Goal: Find specific page/section: Find specific page/section

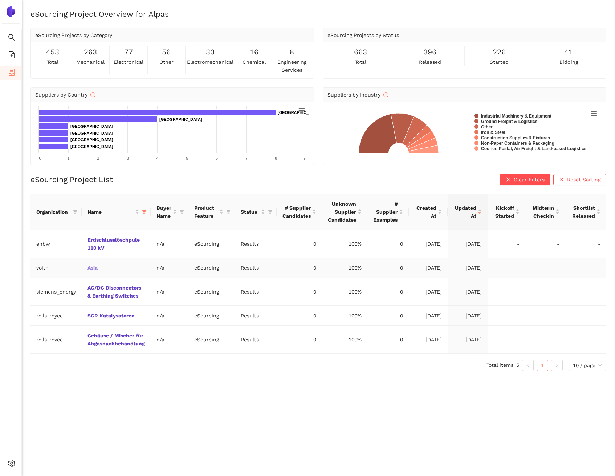
click at [0, 0] on link "Asia" at bounding box center [0, 0] width 0 height 0
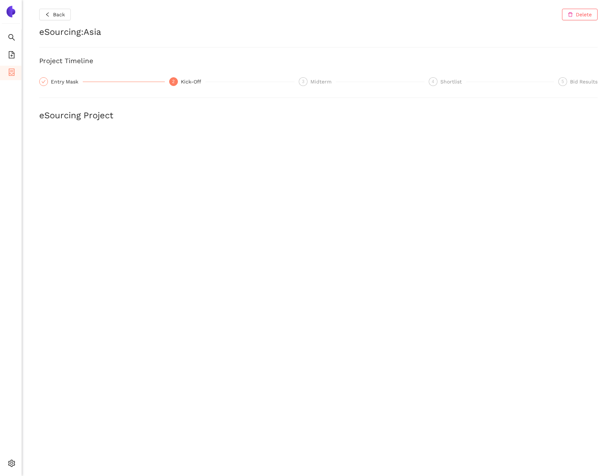
drag, startPoint x: 17, startPoint y: 69, endPoint x: 14, endPoint y: 74, distance: 6.0
click at [17, 69] on li "eSourcing Projects" at bounding box center [10, 73] width 21 height 15
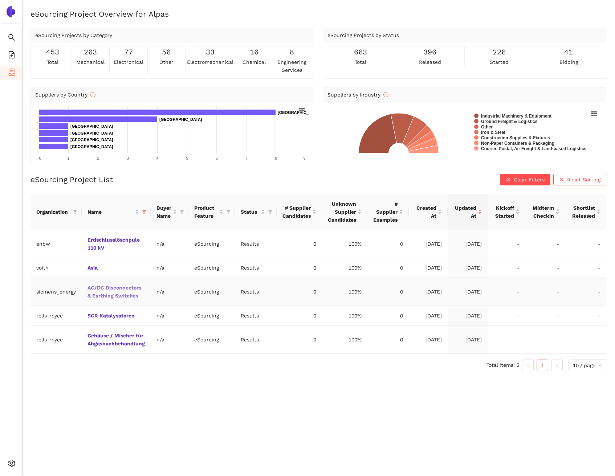
click at [0, 0] on link "AC/DC Disconnectors & Earthing Switches" at bounding box center [0, 0] width 0 height 0
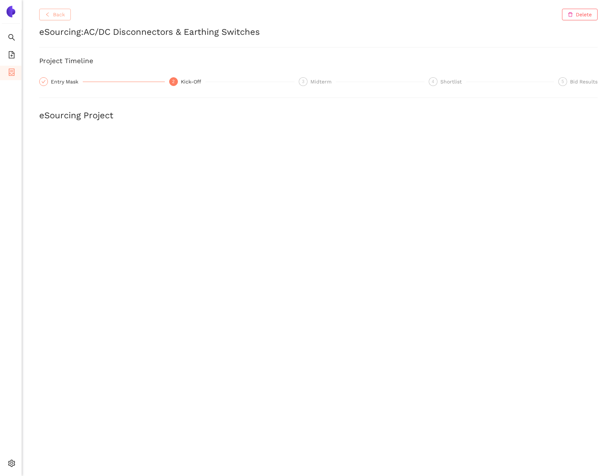
click at [53, 17] on span "Back" at bounding box center [59, 15] width 12 height 8
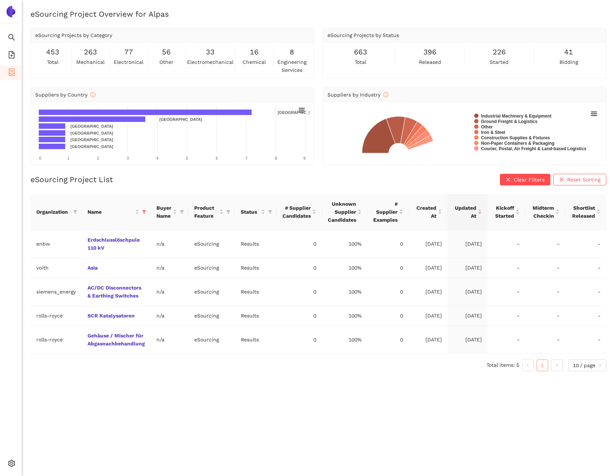
click at [0, 0] on link "AC/DC Disconnectors & Earthing Switches" at bounding box center [0, 0] width 0 height 0
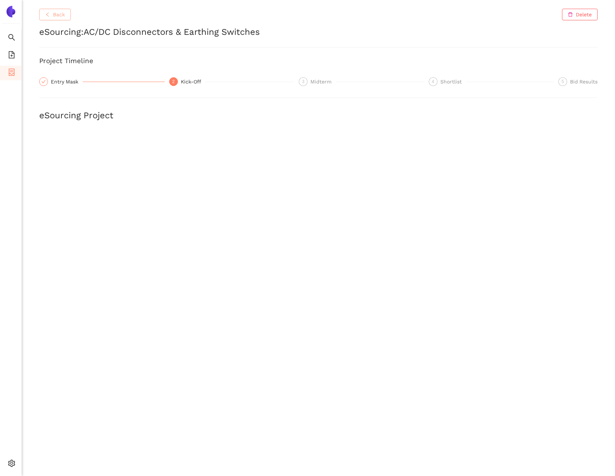
click at [64, 12] on span "Back" at bounding box center [59, 15] width 12 height 8
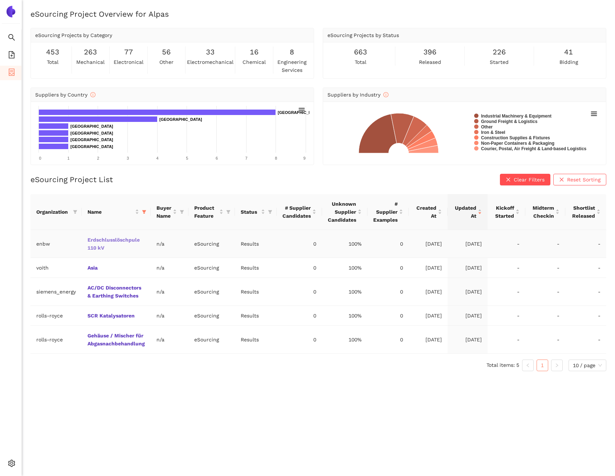
click at [0, 0] on link "Erdschlusslöschpule 110 kV" at bounding box center [0, 0] width 0 height 0
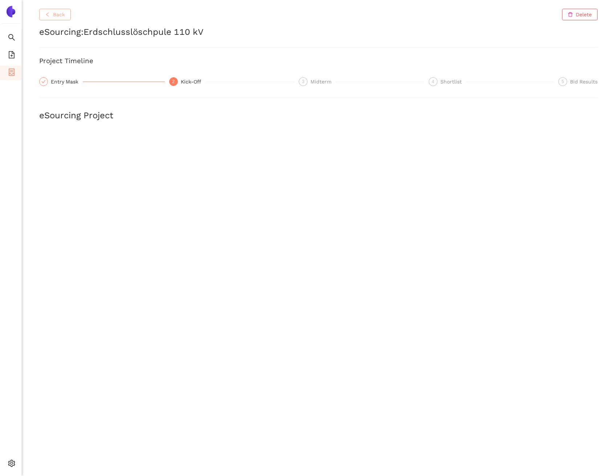
click at [68, 19] on button "Back" at bounding box center [55, 15] width 32 height 12
